Goal: Task Accomplishment & Management: Manage account settings

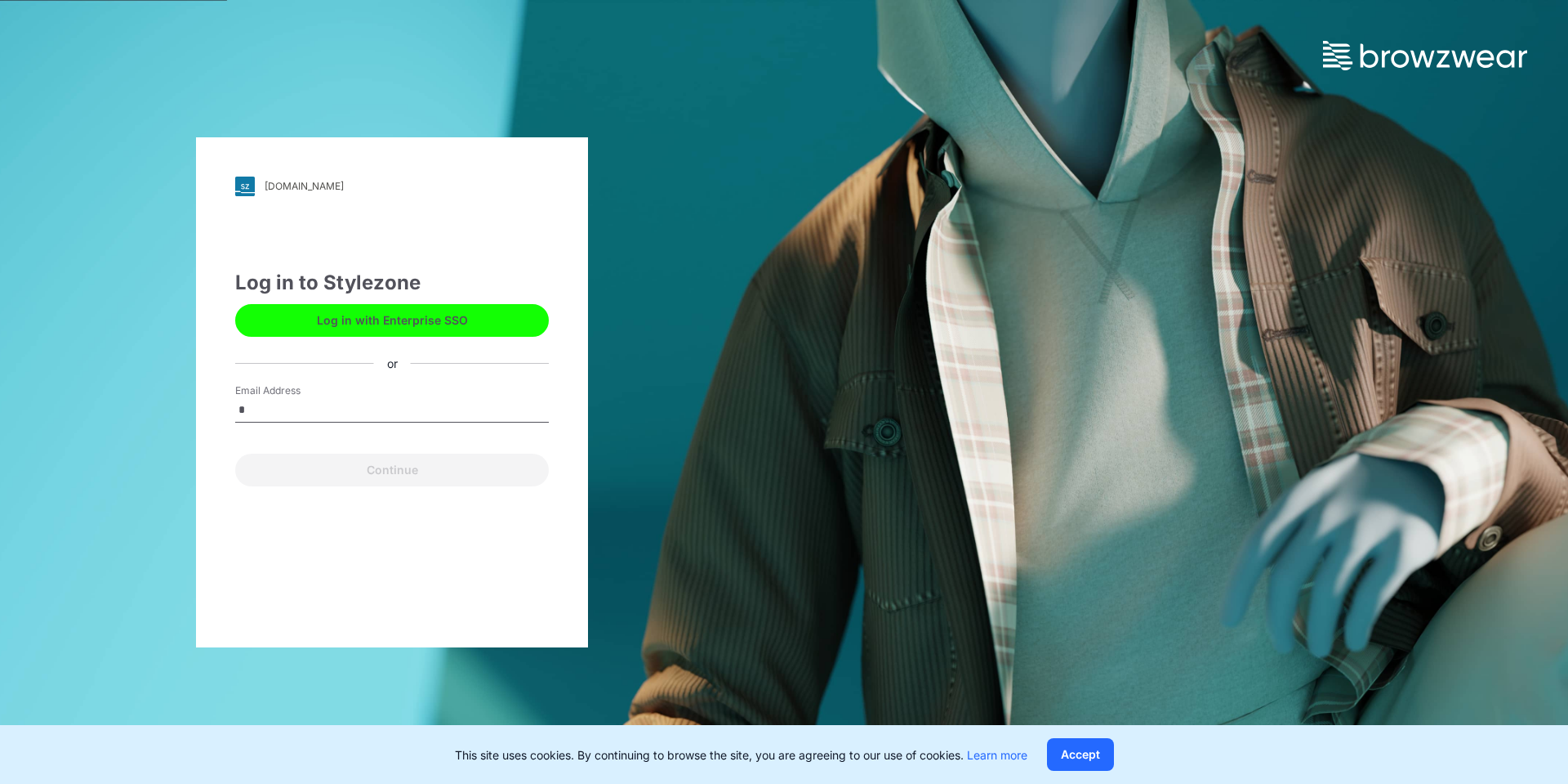
type input "**********"
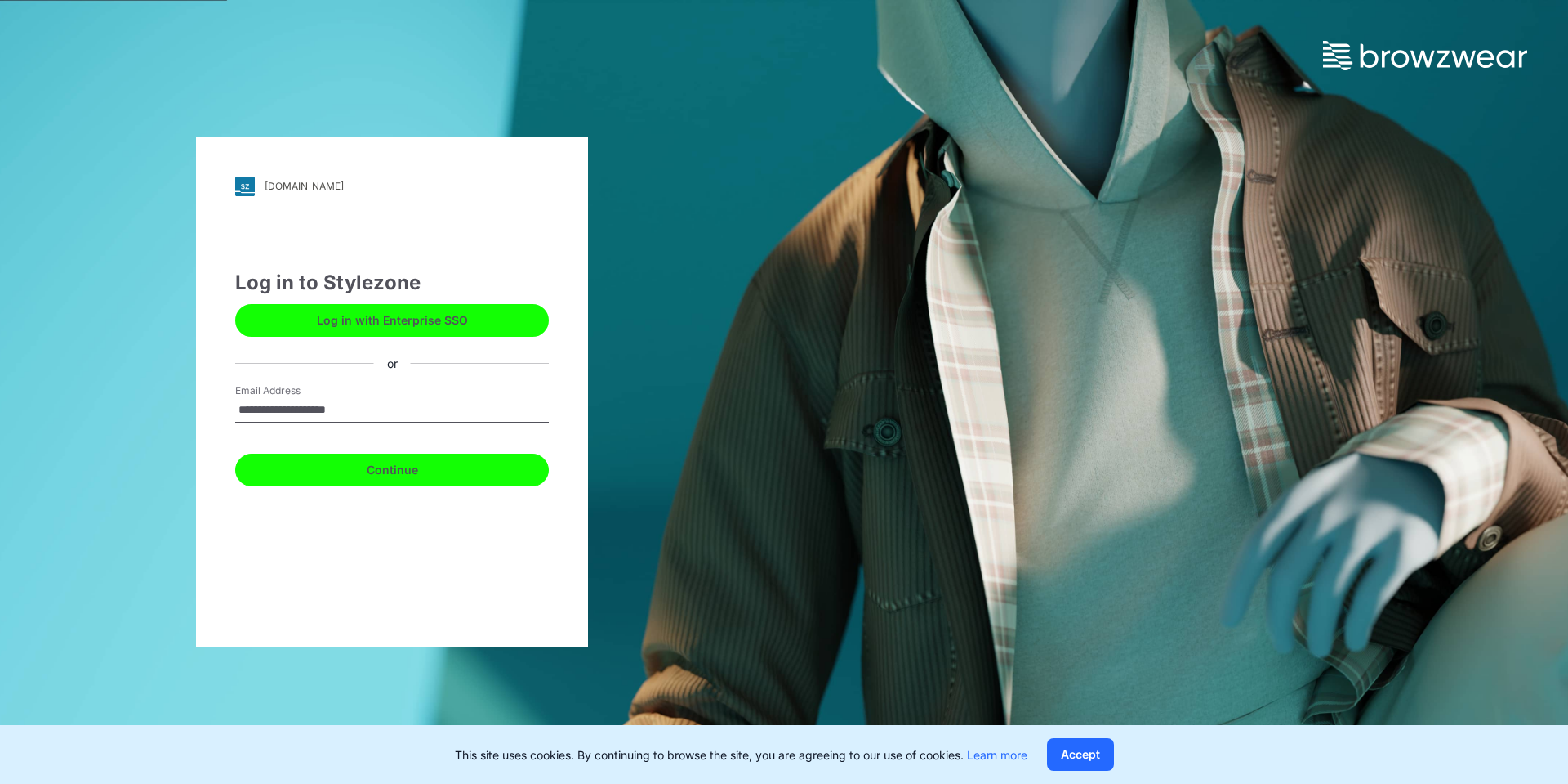
click at [390, 464] on button "Continue" at bounding box center [392, 470] width 313 height 32
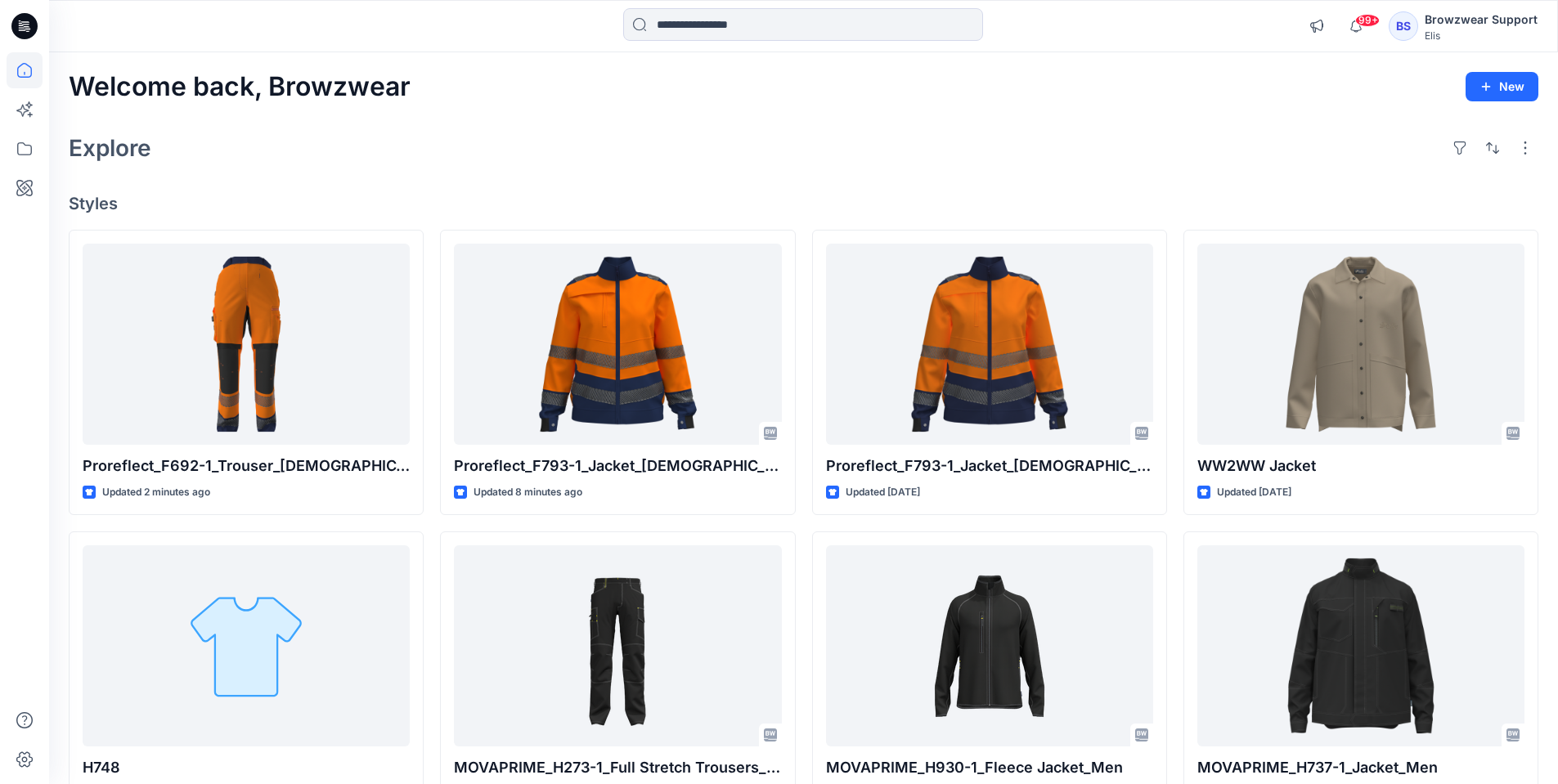
click at [1405, 25] on div "BS" at bounding box center [1403, 26] width 29 height 29
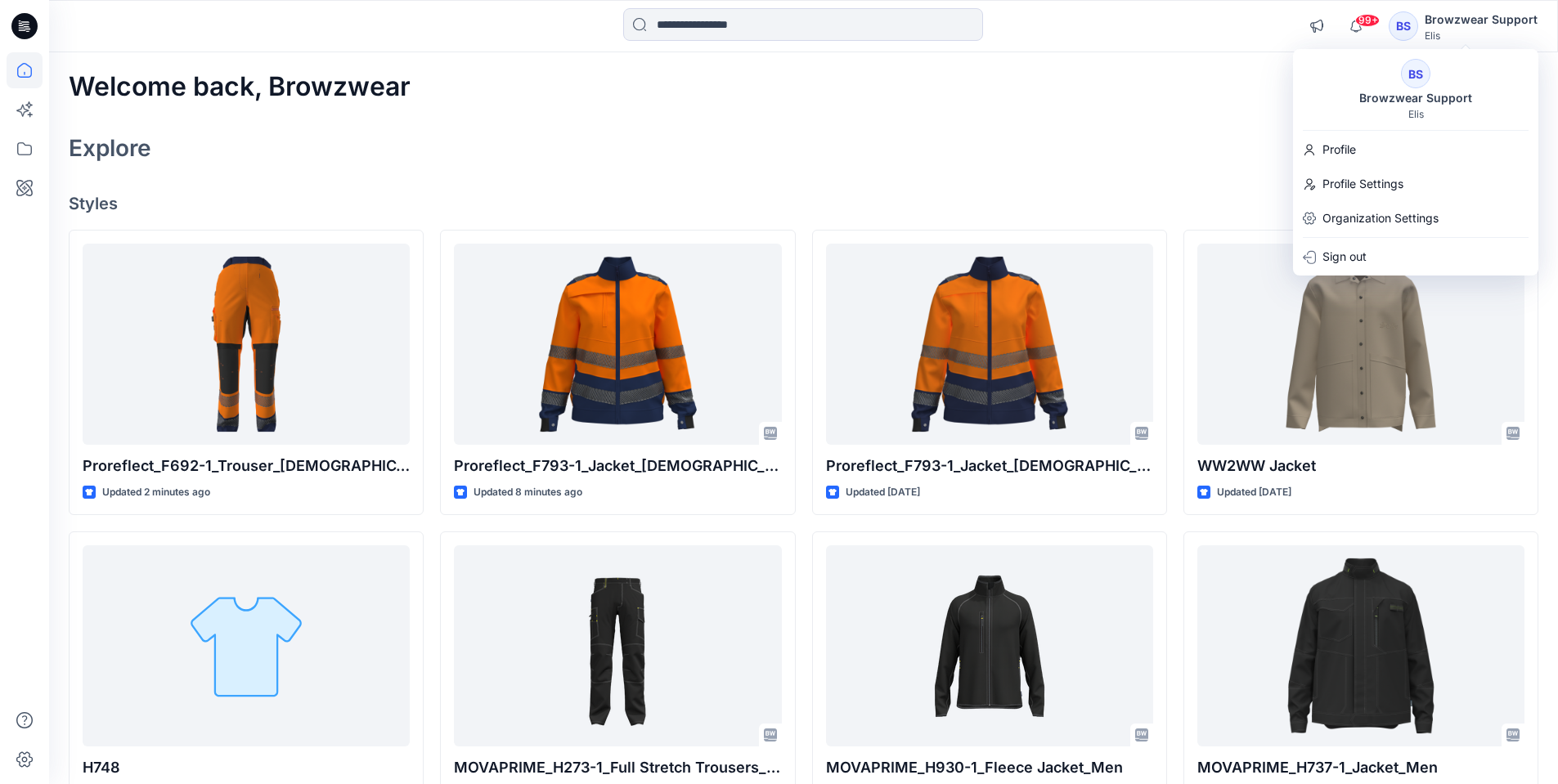
click at [1409, 83] on div "BS" at bounding box center [1414, 73] width 29 height 29
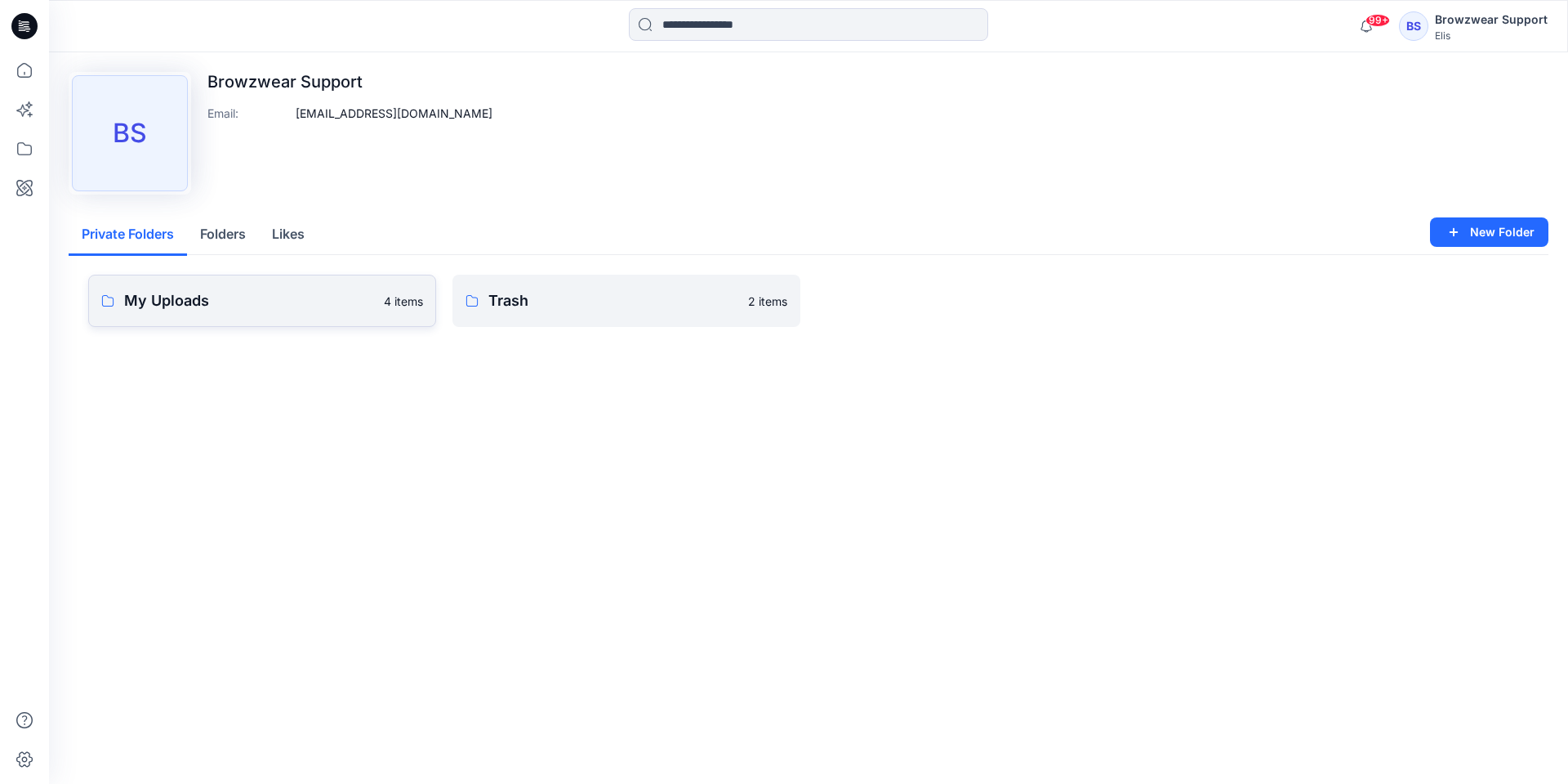
click at [285, 302] on p "My Uploads" at bounding box center [249, 301] width 250 height 23
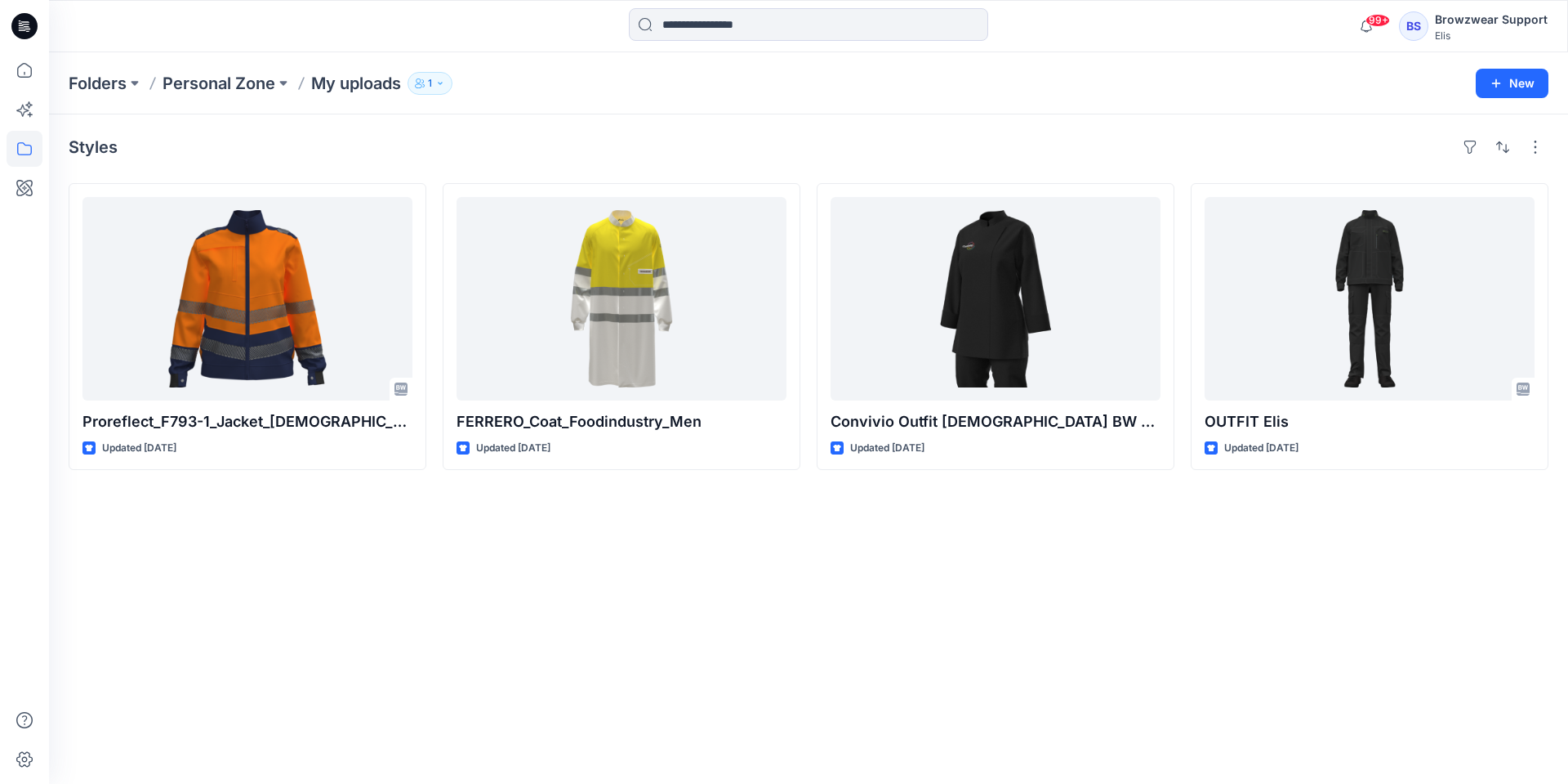
click at [32, 24] on icon at bounding box center [25, 27] width 27 height 27
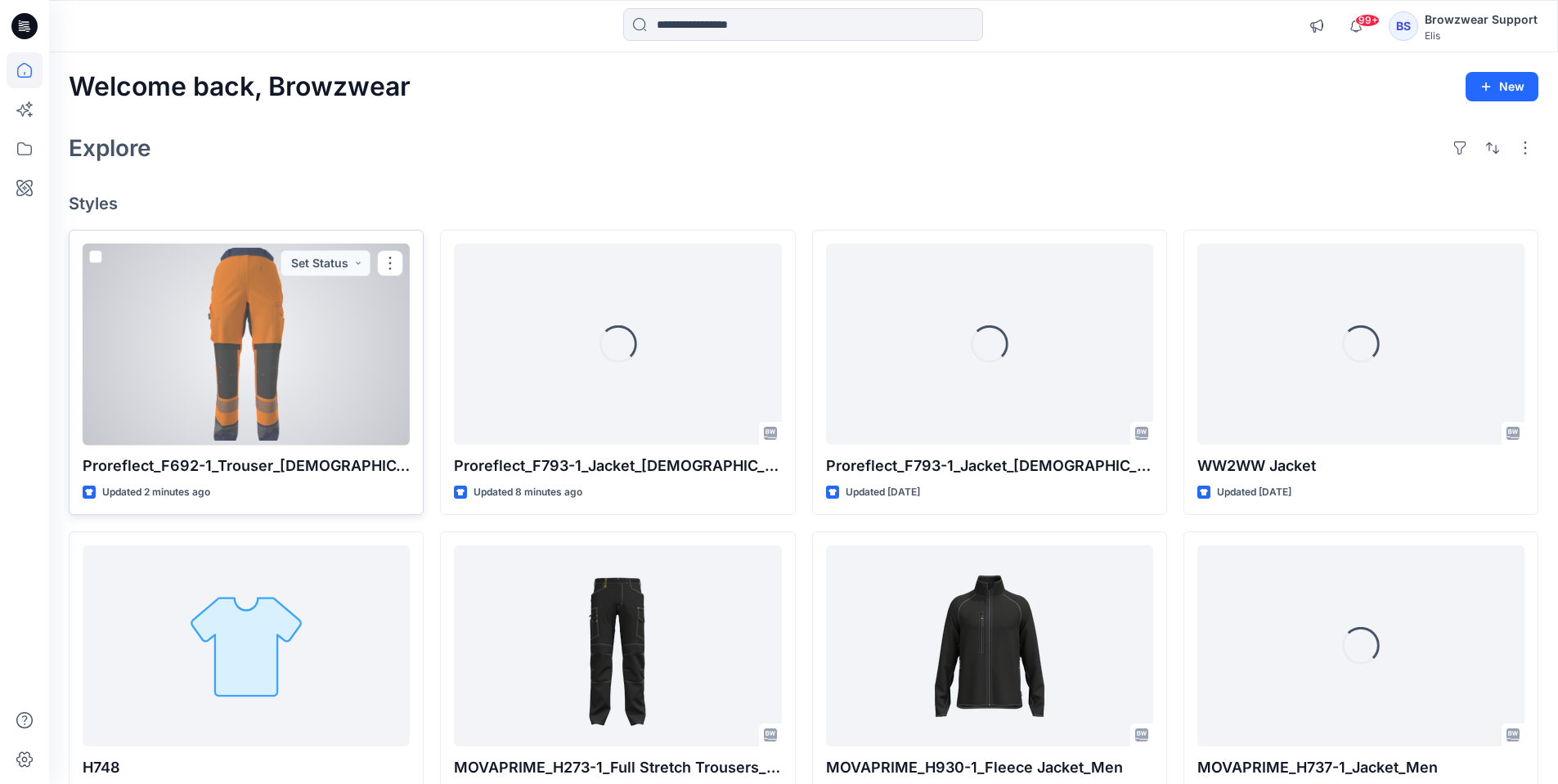
click at [305, 388] on div at bounding box center [246, 344] width 327 height 202
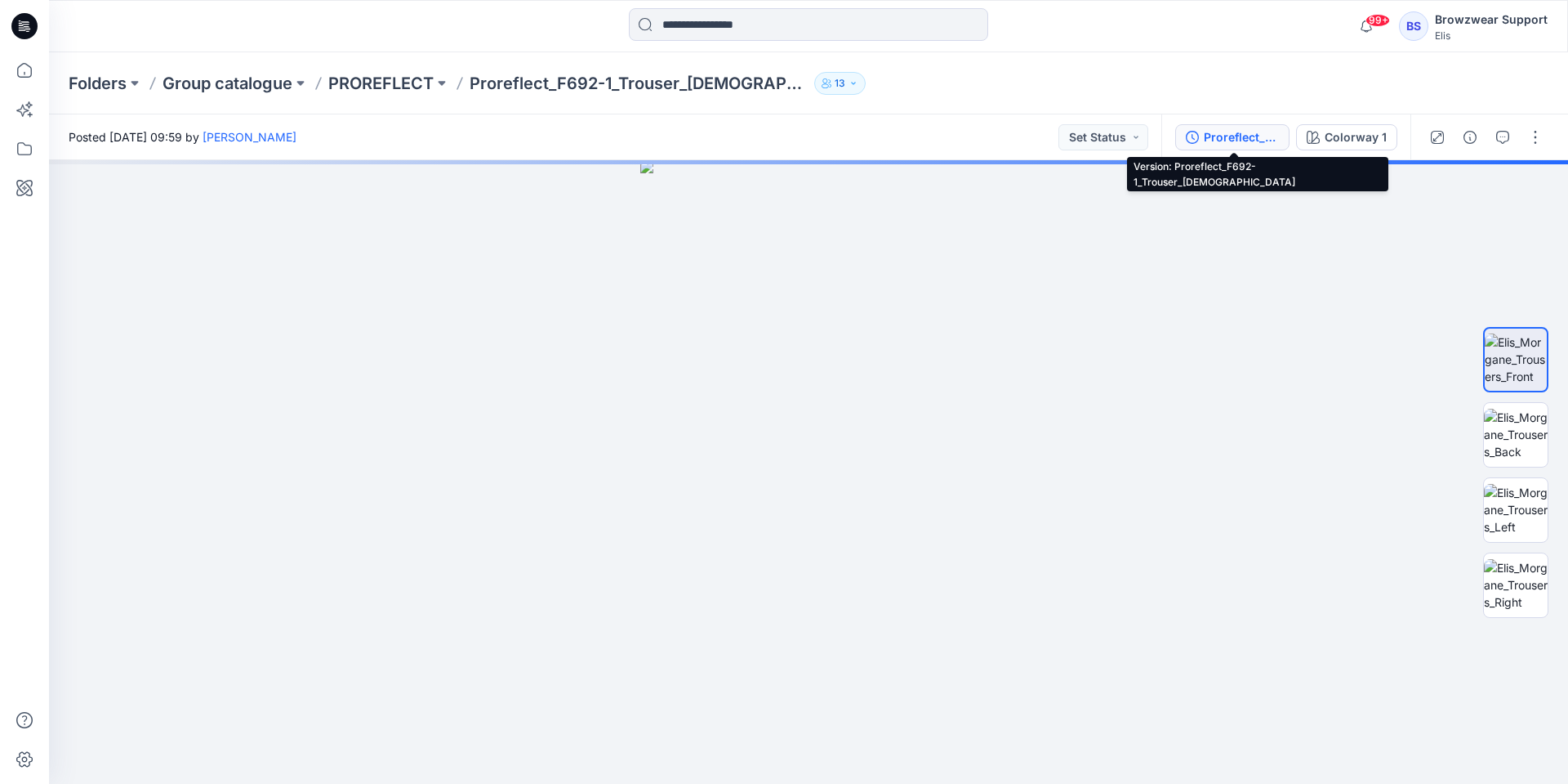
click at [1261, 137] on div "Proreflect_F692-1_Trouser_[DEMOGRAPHIC_DATA]" at bounding box center [1241, 138] width 75 height 18
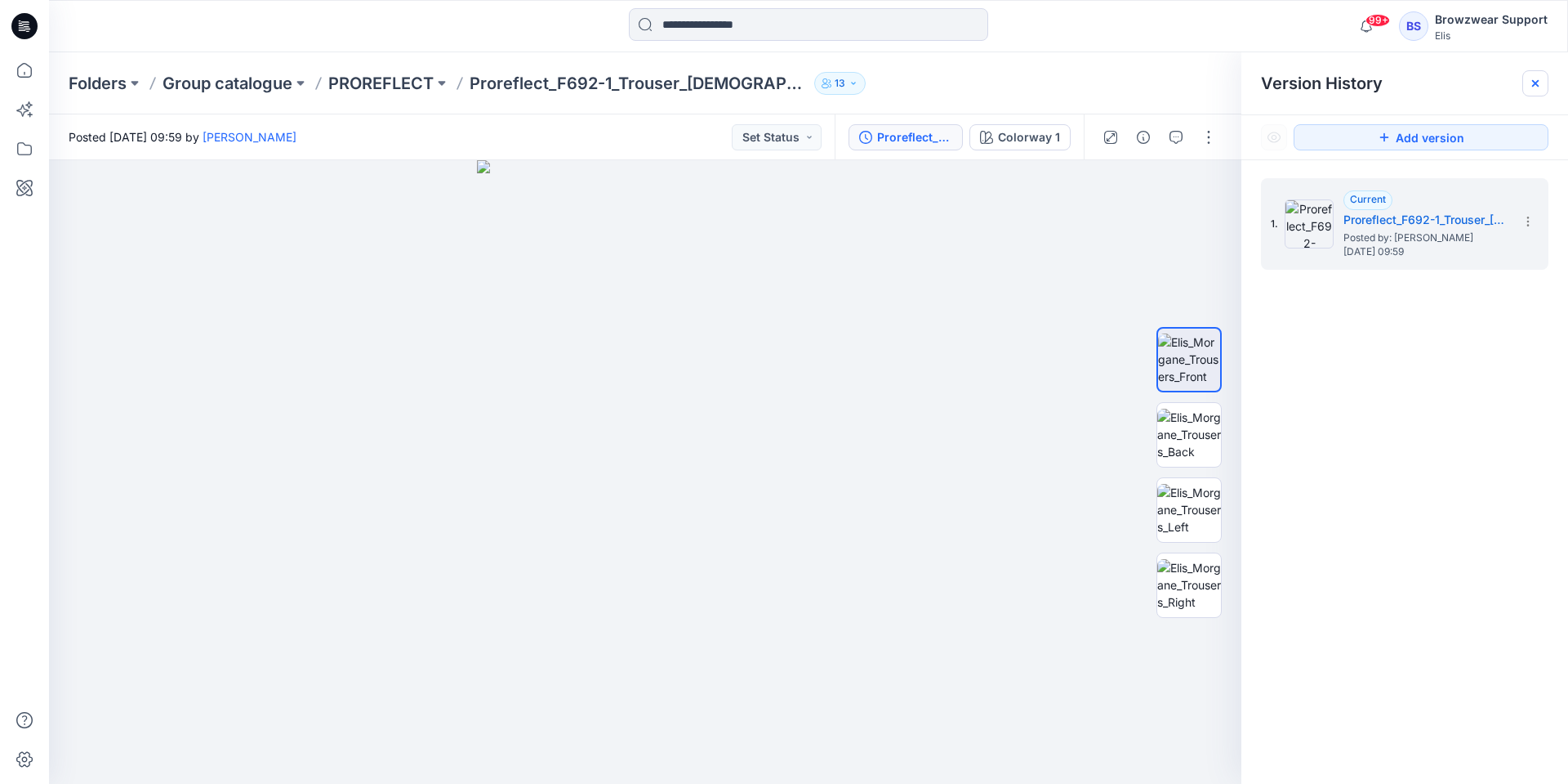
click at [1528, 88] on div at bounding box center [1536, 84] width 27 height 27
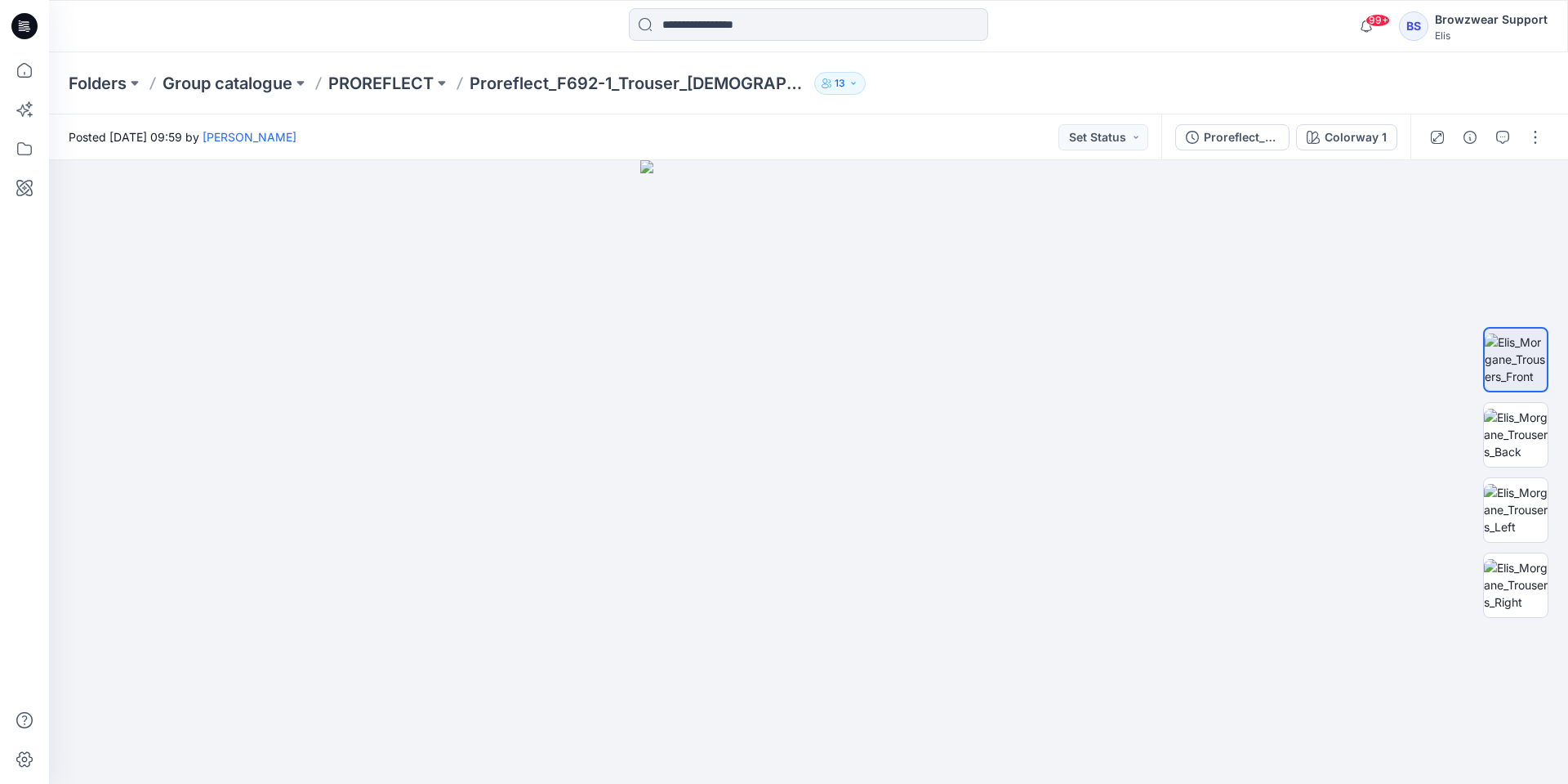
click at [27, 37] on icon at bounding box center [25, 27] width 27 height 27
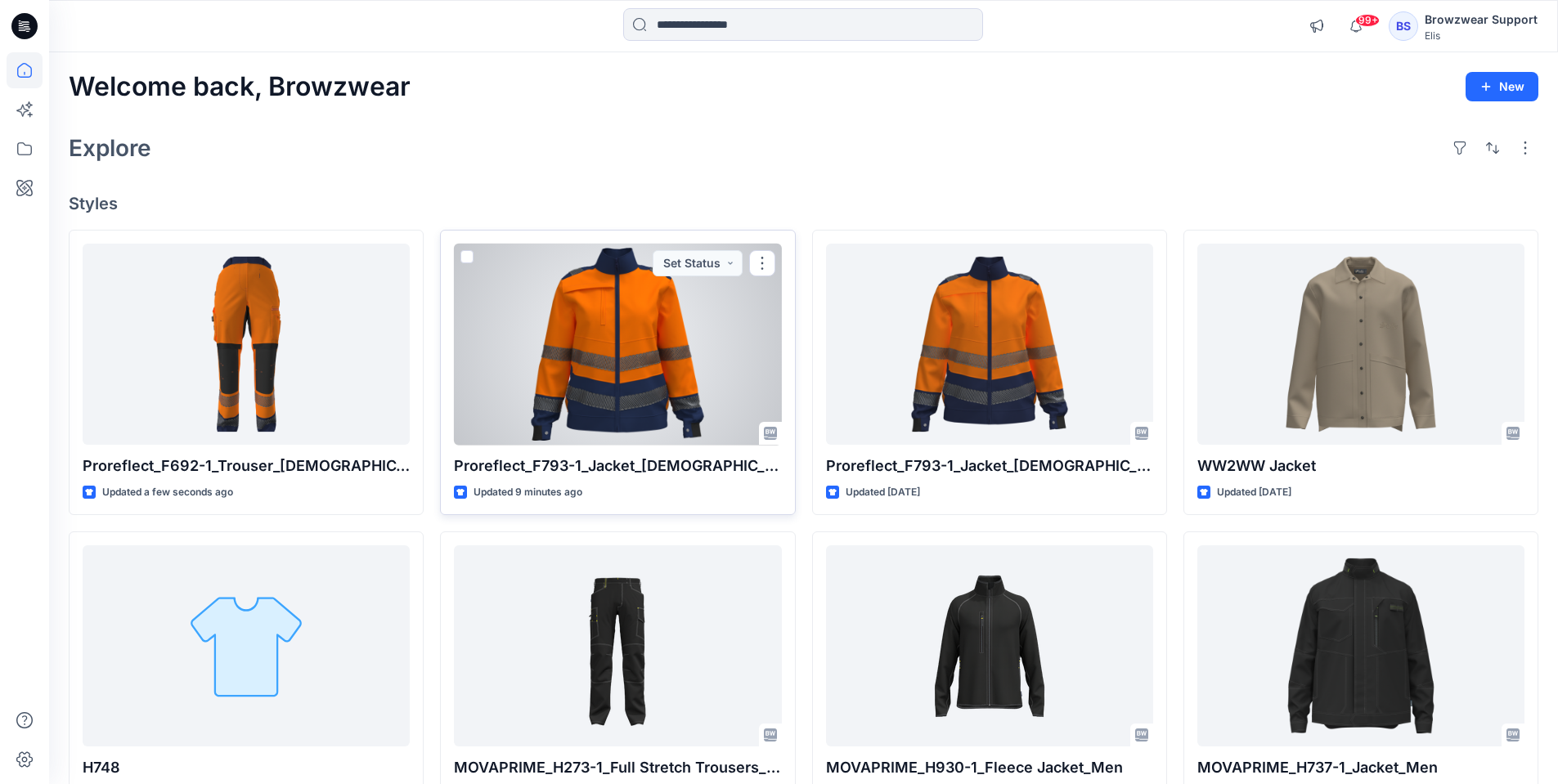
click at [637, 374] on div at bounding box center [618, 344] width 327 height 202
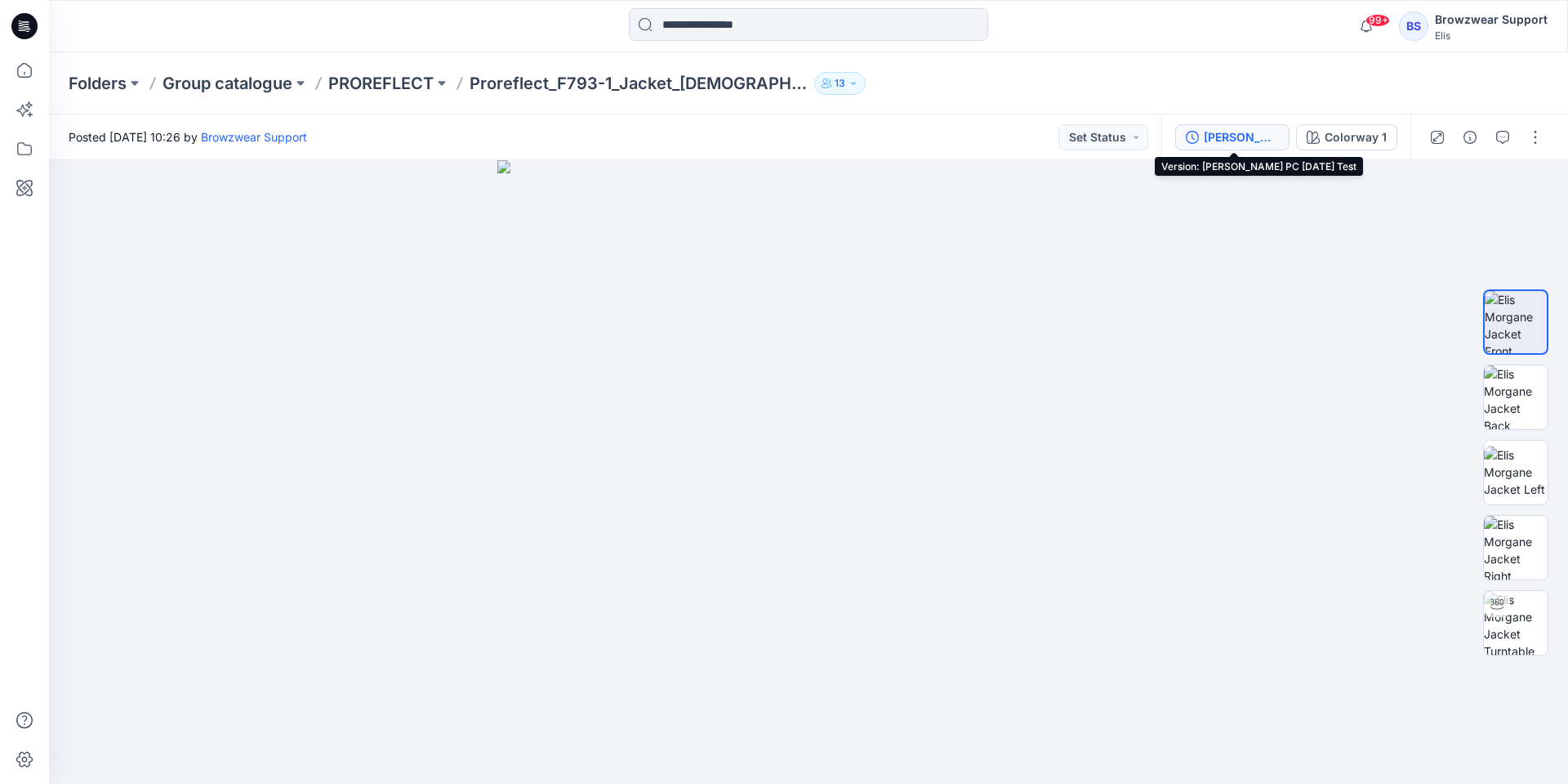
click at [1243, 139] on div "[PERSON_NAME] PC [DATE] Test" at bounding box center [1241, 138] width 75 height 18
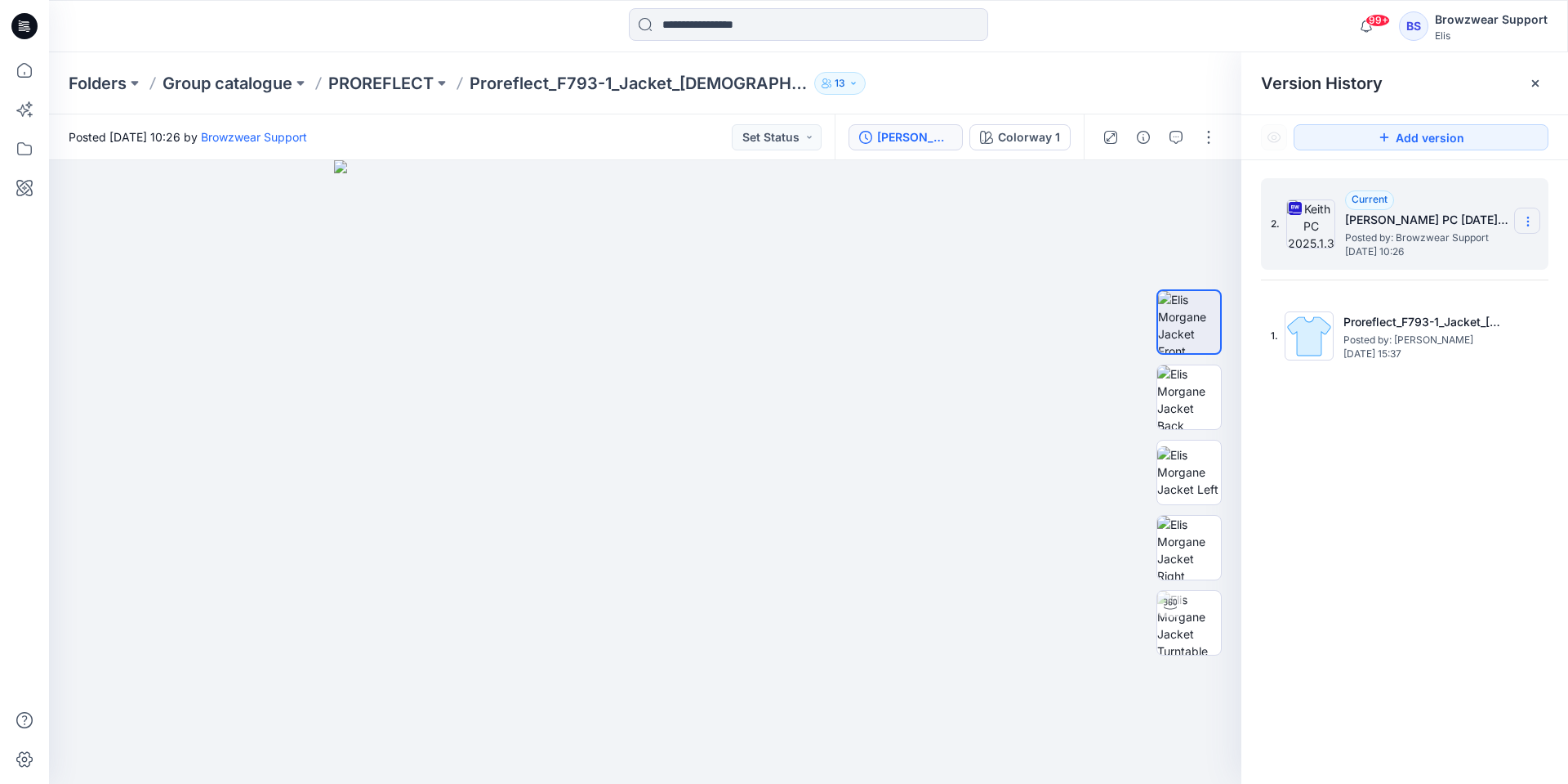
click at [1526, 222] on icon at bounding box center [1528, 222] width 13 height 13
click at [1448, 362] on span "Delete Version" at bounding box center [1415, 359] width 77 height 20
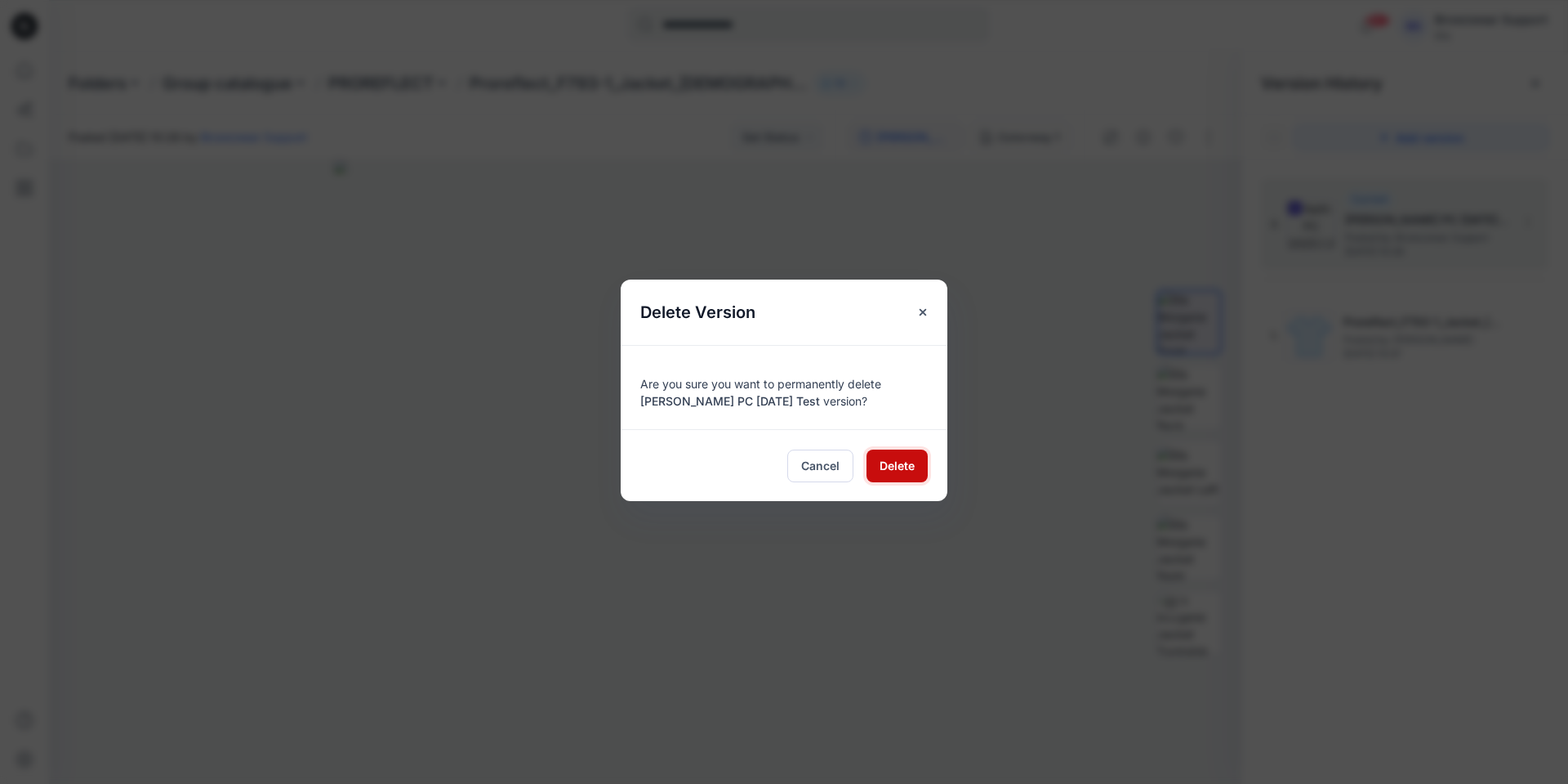
click at [896, 466] on span "Delete" at bounding box center [897, 465] width 35 height 17
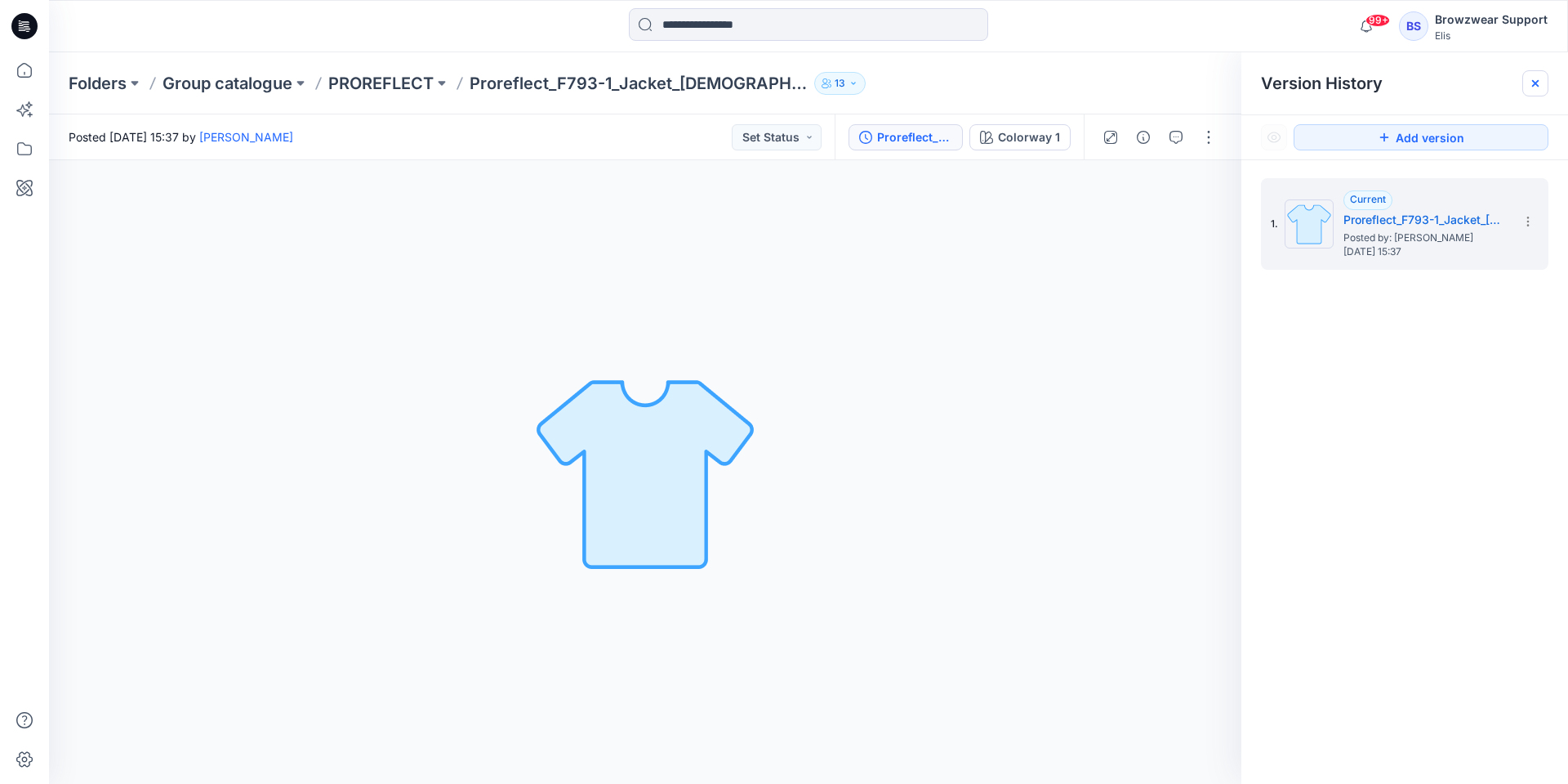
click at [1534, 80] on icon at bounding box center [1536, 84] width 13 height 13
